Goal: Information Seeking & Learning: Learn about a topic

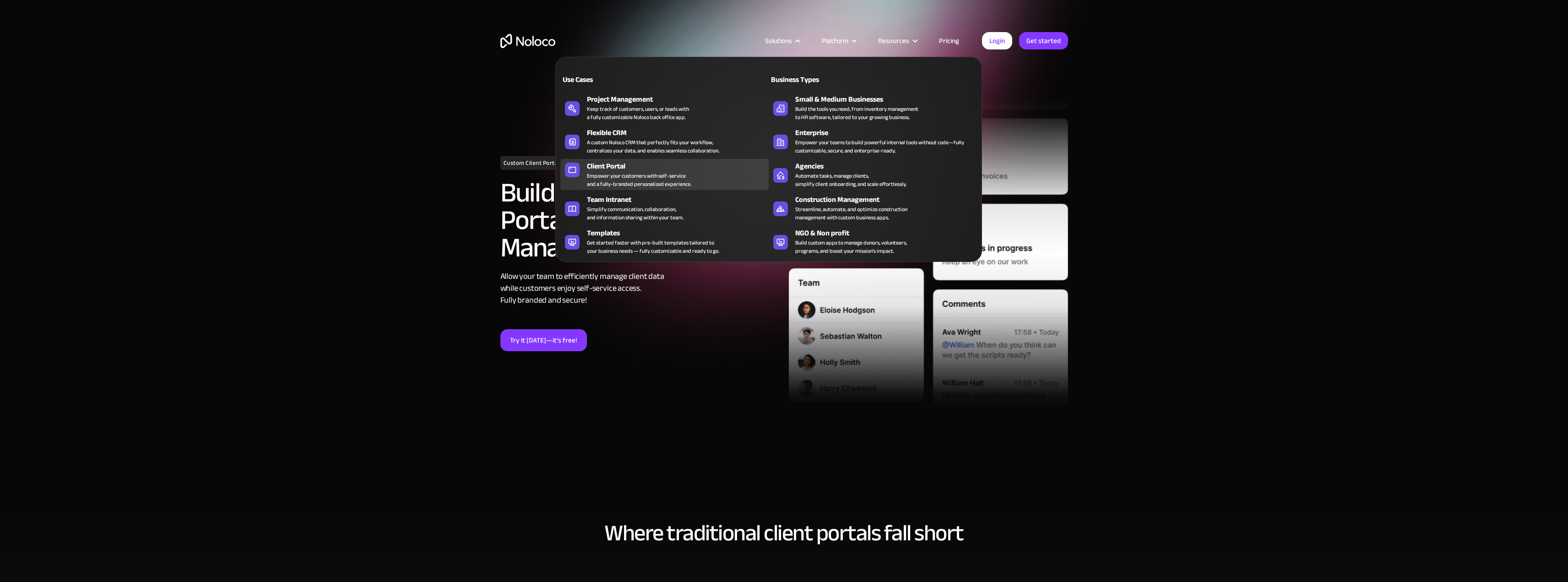
click at [601, 169] on div "Client Portal" at bounding box center [679, 166] width 186 height 11
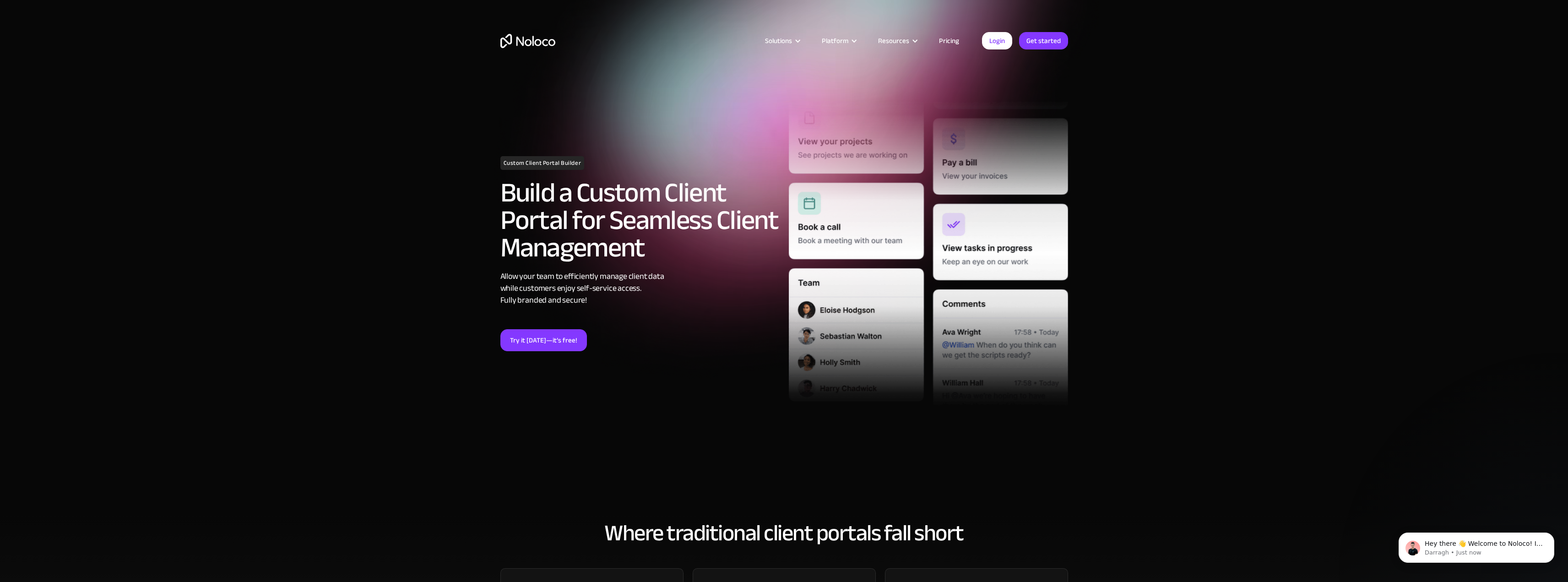
click at [950, 38] on link "Pricing" at bounding box center [949, 41] width 43 height 12
